Goal: Transaction & Acquisition: Book appointment/travel/reservation

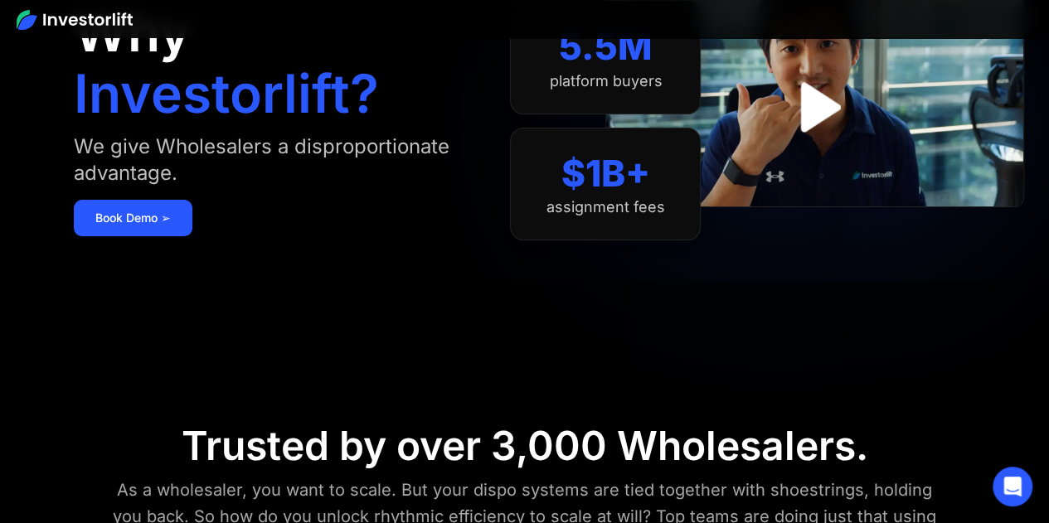
scroll to position [142, 0]
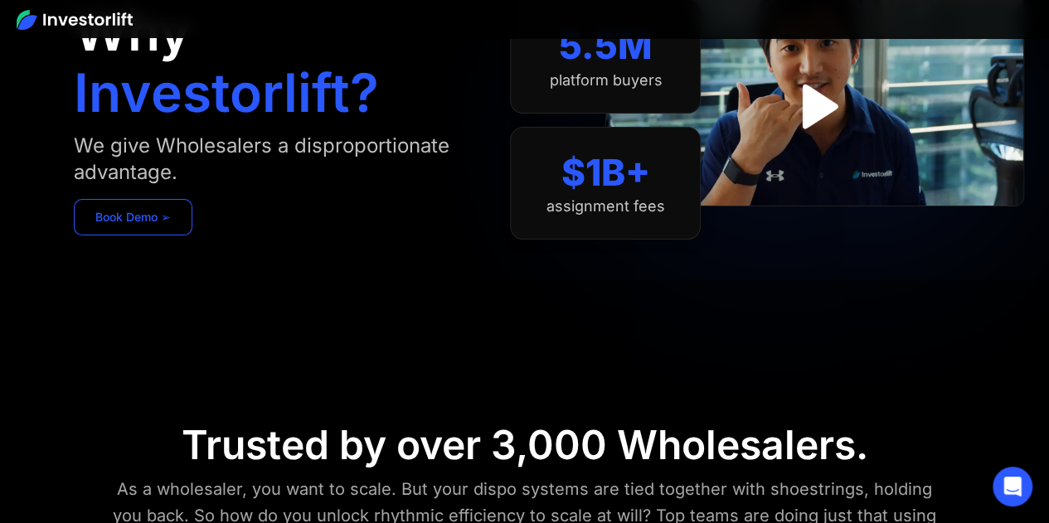
click at [143, 218] on link "Book Demo ➢" at bounding box center [133, 217] width 119 height 36
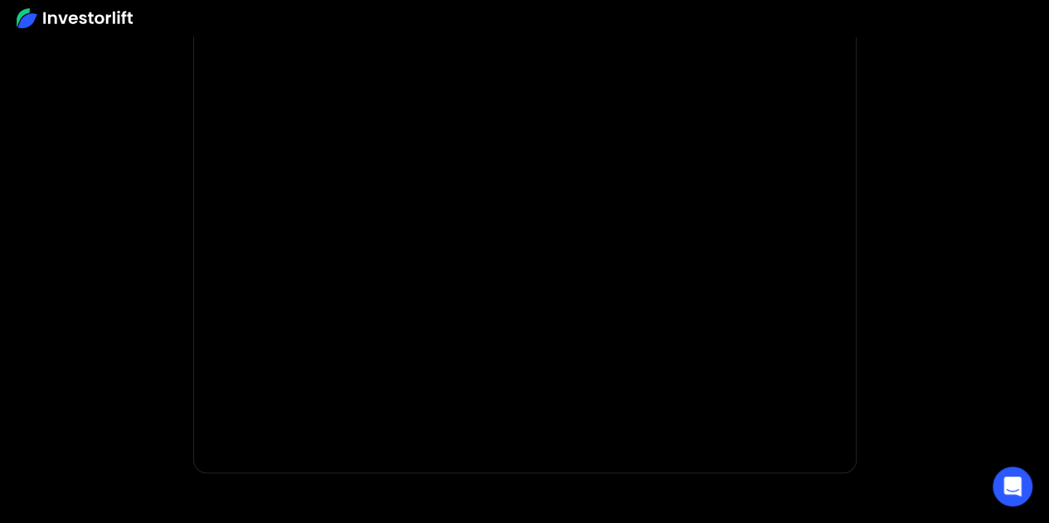
scroll to position [262, 0]
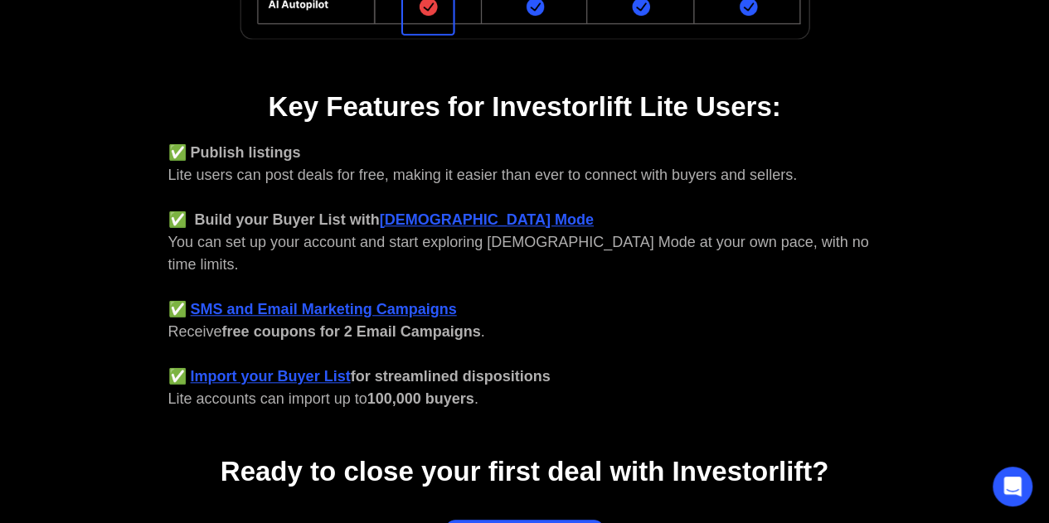
scroll to position [811, 0]
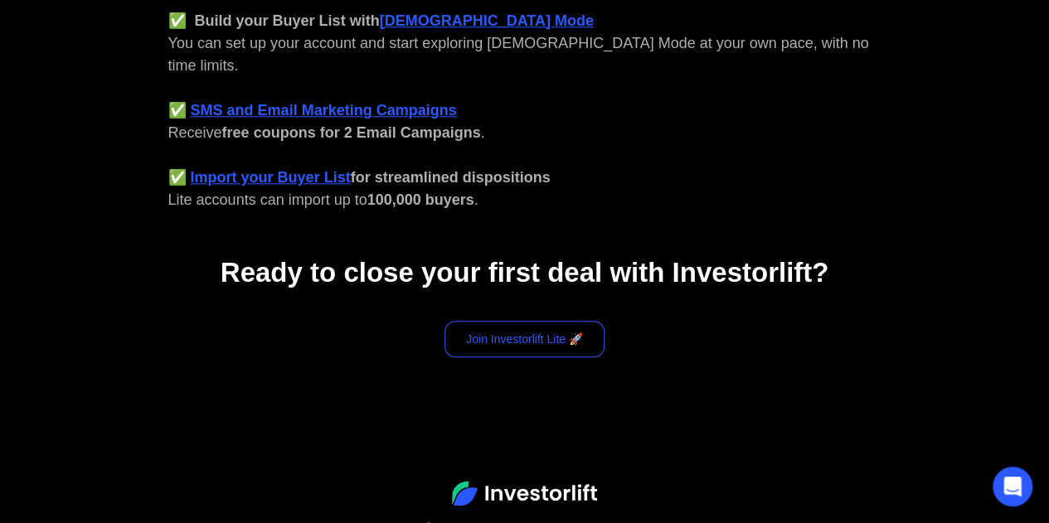
click at [526, 321] on link "Join Investorlift Lite 🚀" at bounding box center [524, 339] width 160 height 36
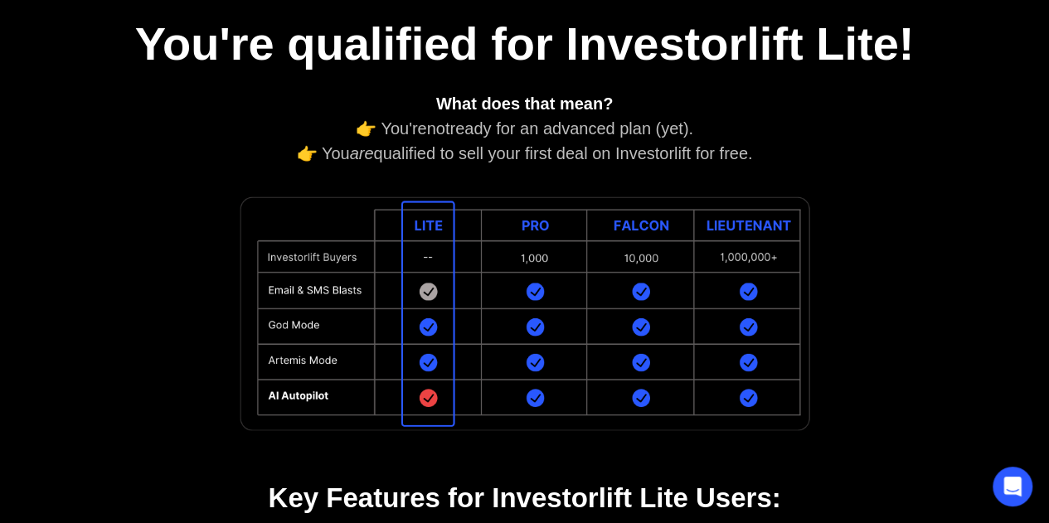
scroll to position [212, 0]
